Goal: Task Accomplishment & Management: Manage account settings

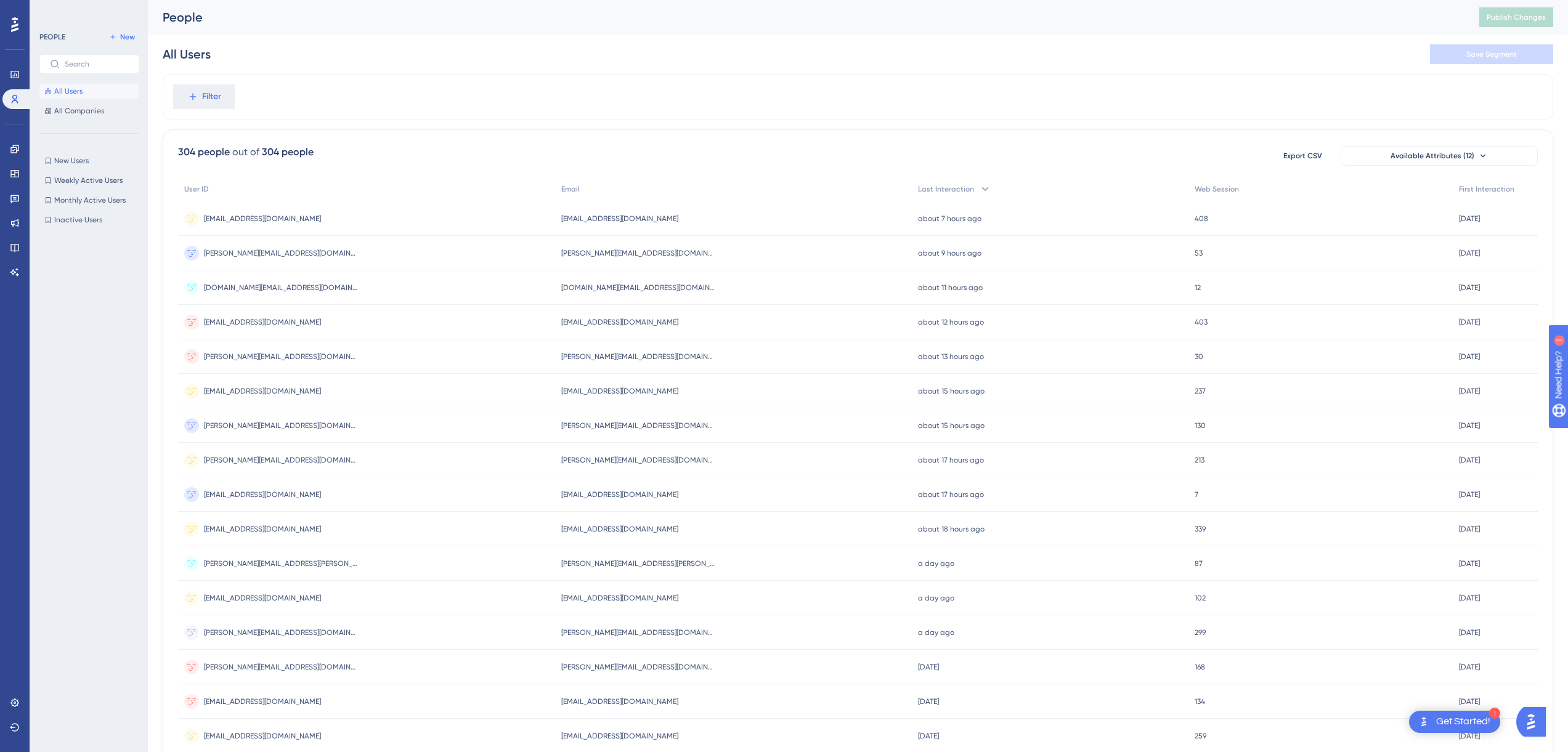
scroll to position [1, 0]
click at [646, 491] on span "[EMAIL_ADDRESS][DOMAIN_NAME]" at bounding box center [620, 493] width 117 height 10
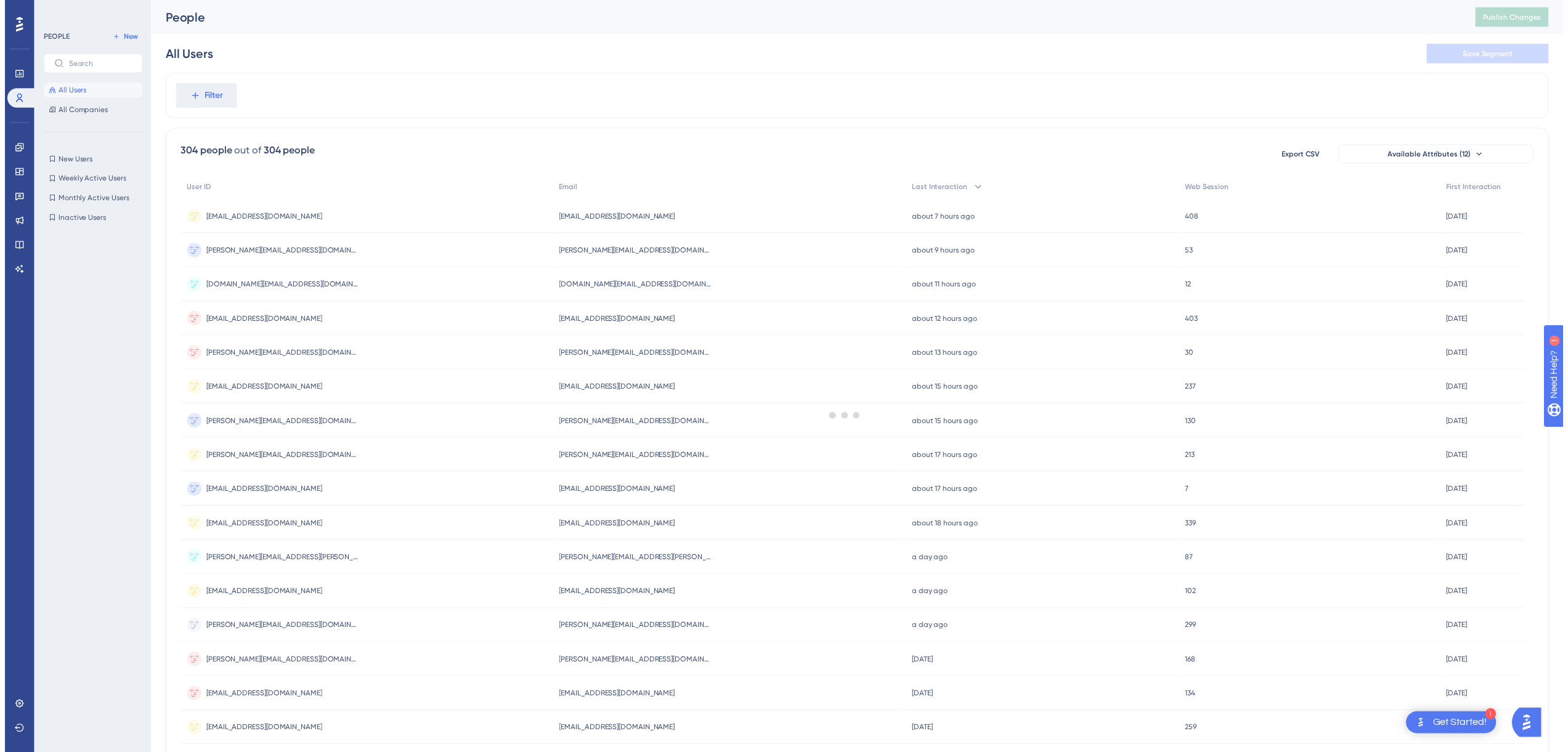
scroll to position [1, 0]
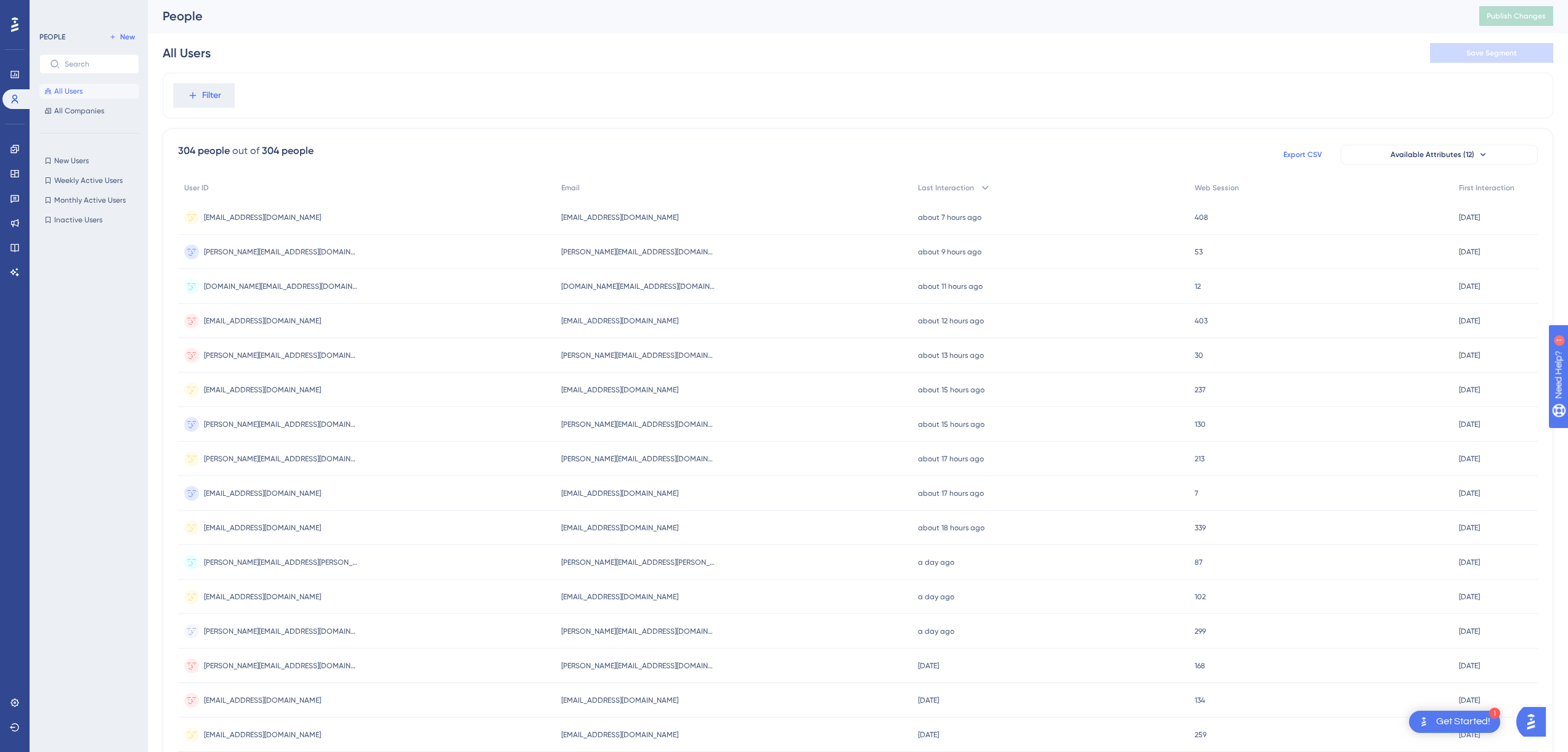
click at [1314, 155] on span "Export CSV" at bounding box center [1302, 154] width 39 height 10
click at [1427, 151] on span "Available Attributes (12)" at bounding box center [1432, 154] width 84 height 10
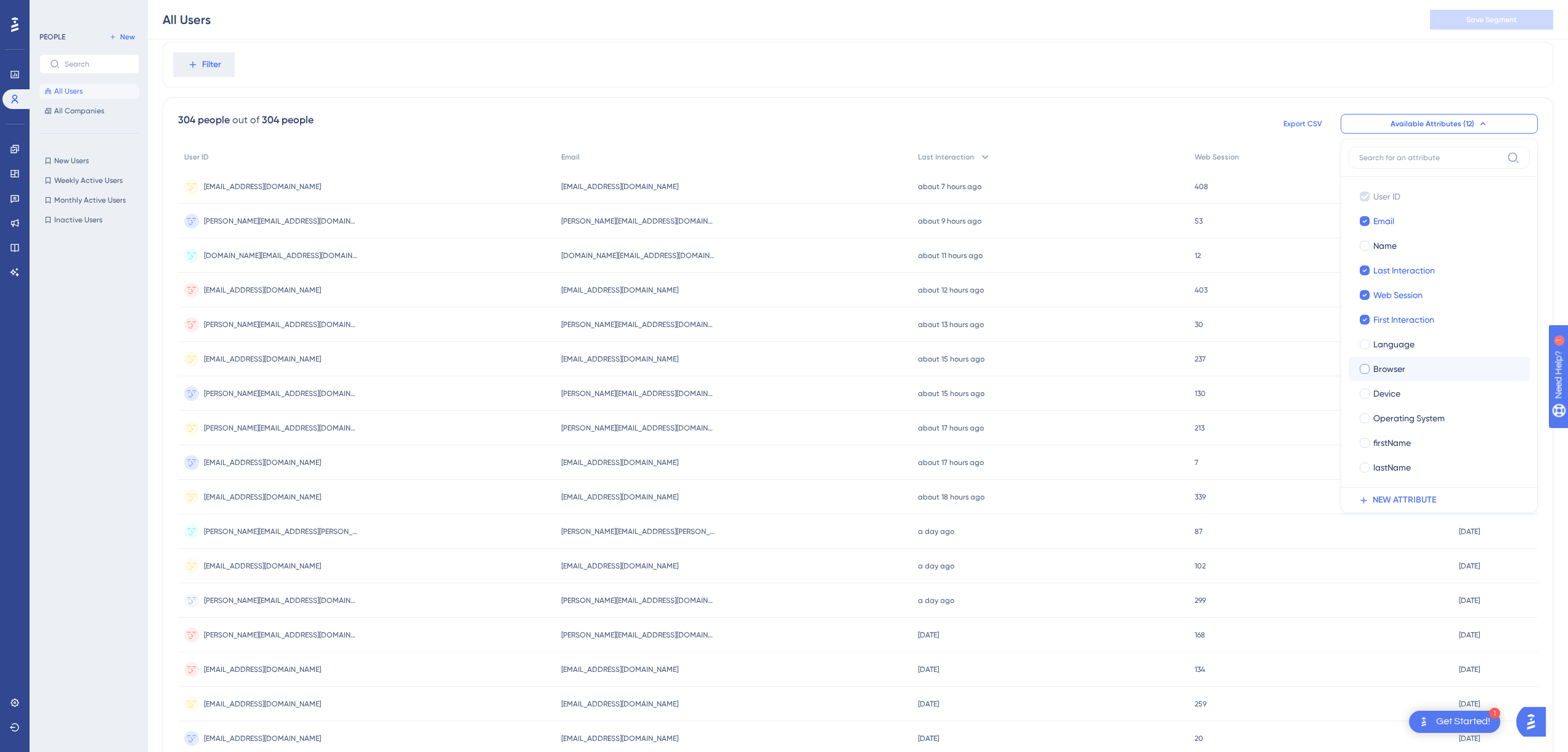
scroll to position [36, 0]
click at [667, 14] on div "All Users Save Segment" at bounding box center [858, 20] width 1420 height 40
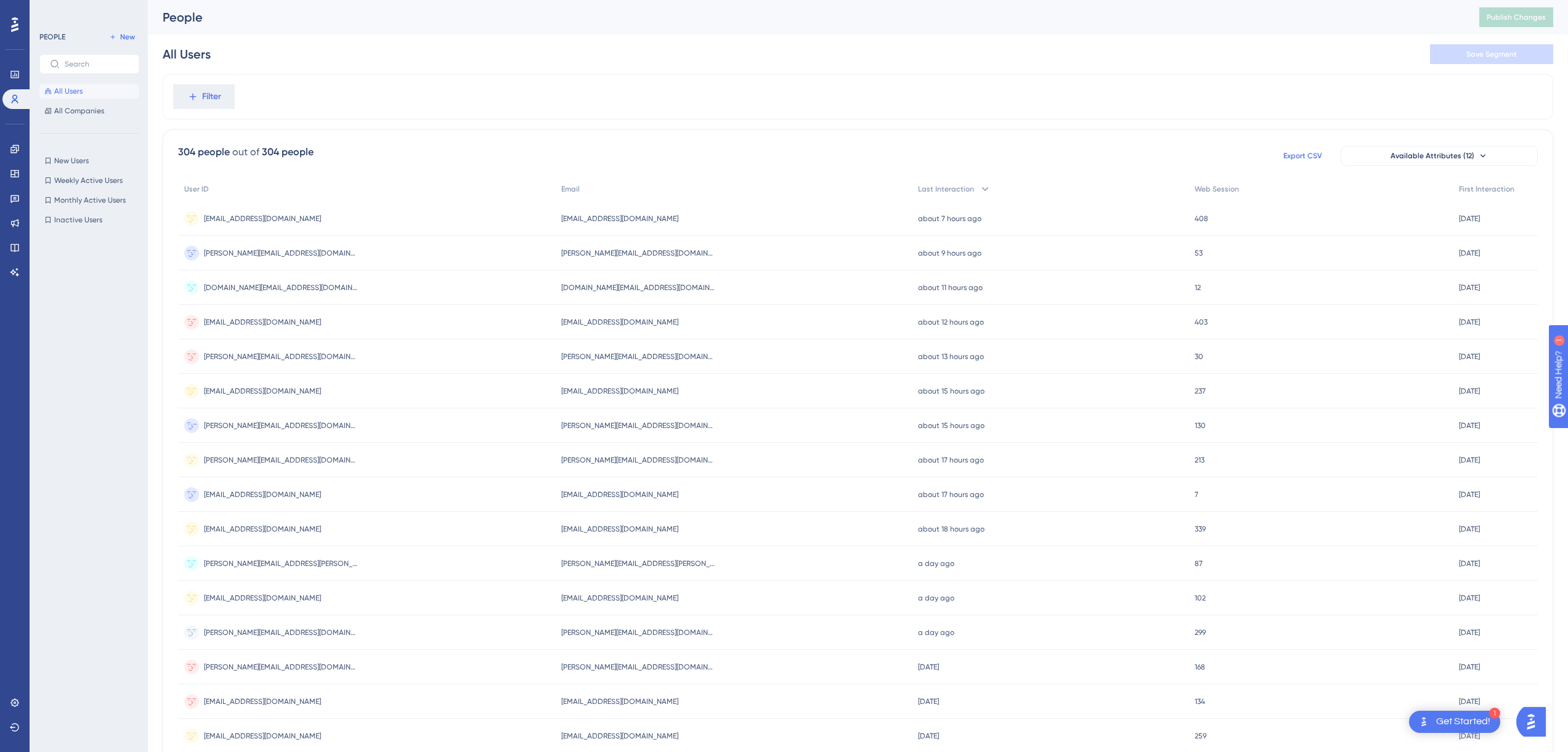
scroll to position [1, 0]
click at [770, 137] on div "304 people out of 304 people Export CSV Available Attributes (12) User ID Email…" at bounding box center [857, 538] width 1390 height 816
